Goal: Navigation & Orientation: Find specific page/section

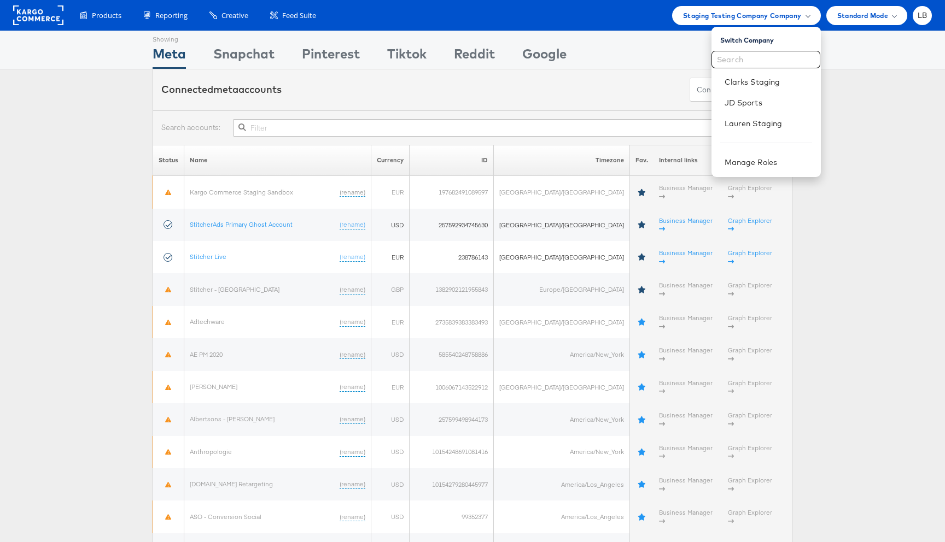
click at [475, 77] on div "Connected meta accounts Connect meta Accounts" at bounding box center [473, 89] width 640 height 41
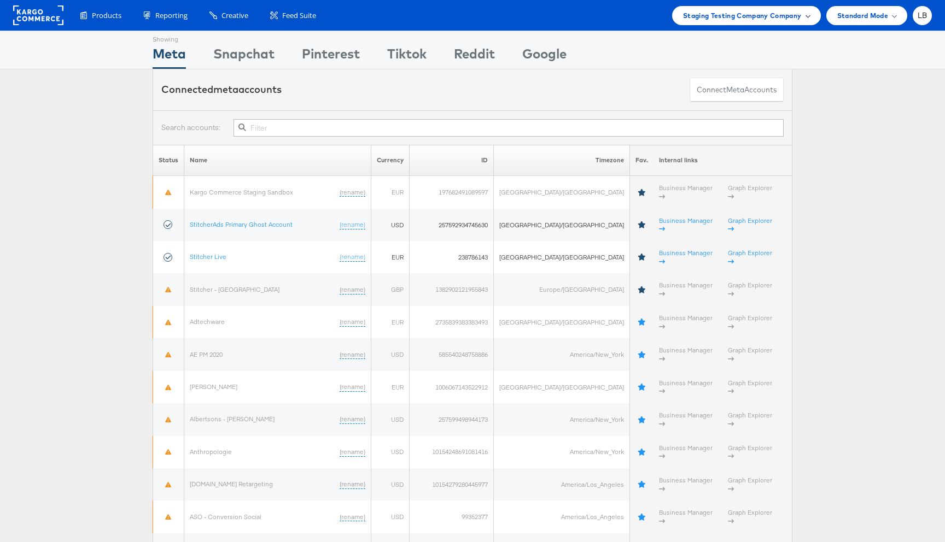
click at [810, 15] on div "Staging Testing Company Company" at bounding box center [746, 15] width 149 height 19
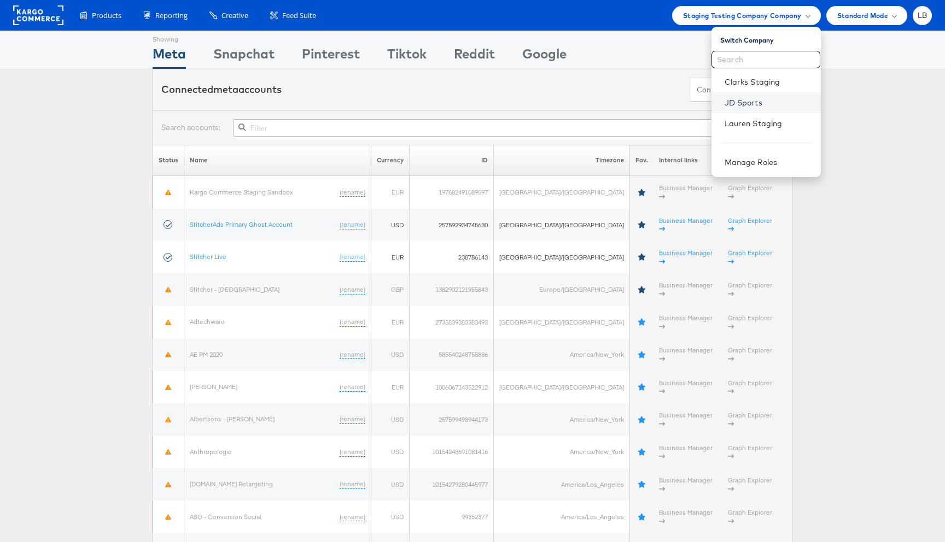
click at [763, 101] on link "JD Sports" at bounding box center [767, 102] width 87 height 11
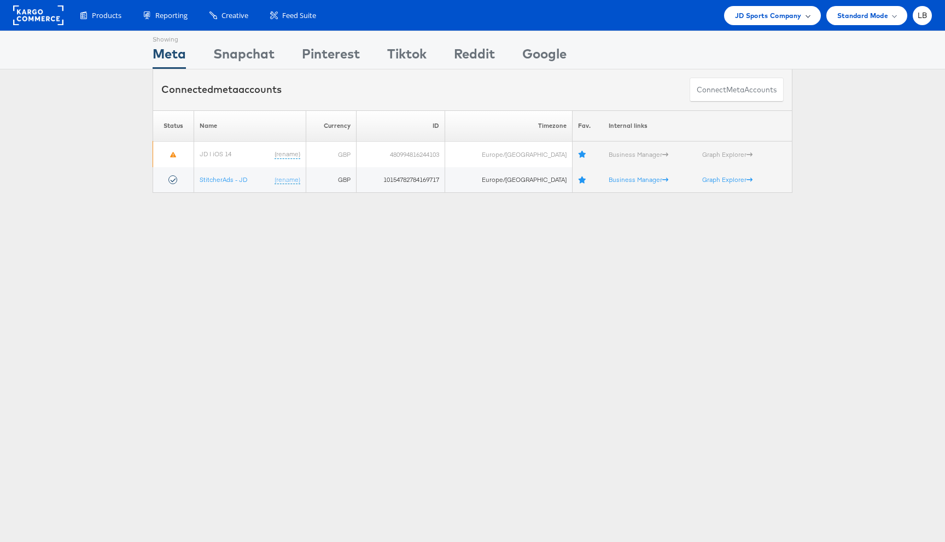
click at [805, 13] on div "JD Sports Company" at bounding box center [772, 15] width 75 height 11
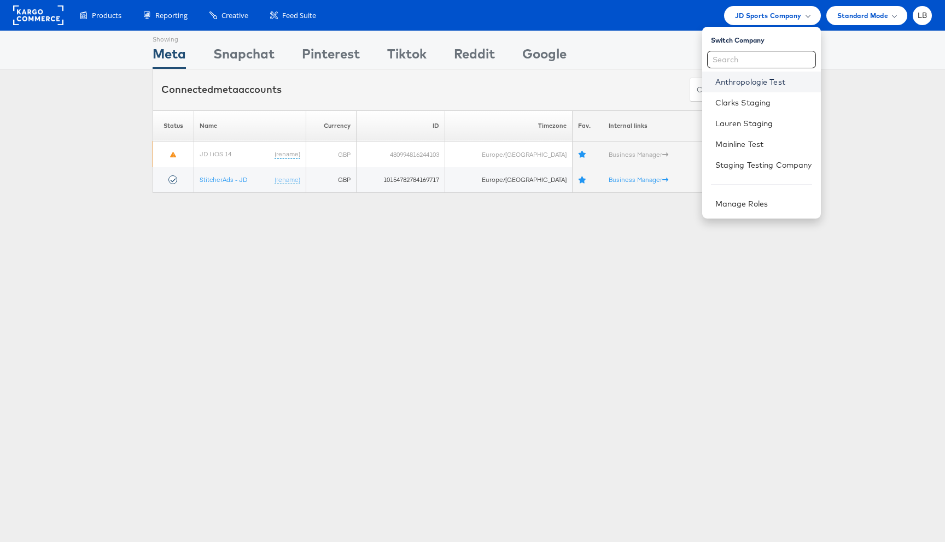
click at [760, 83] on link "Anthropologie Test" at bounding box center [763, 82] width 97 height 11
